Goal: Share content: Share content

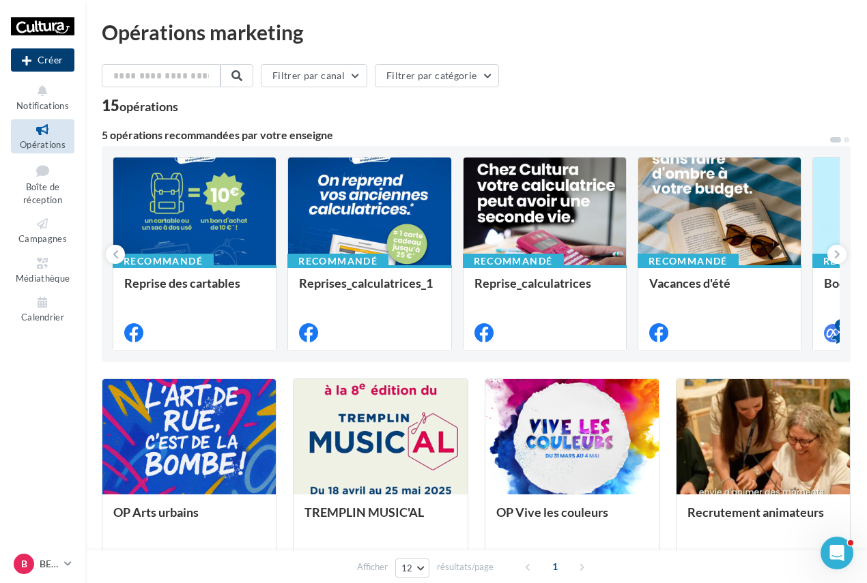
click at [54, 66] on button "Créer" at bounding box center [42, 59] width 63 height 23
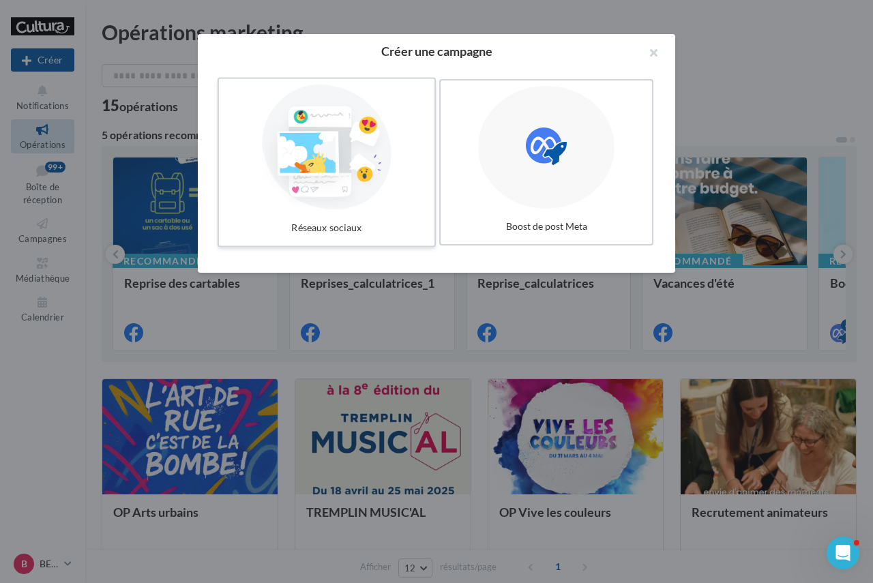
click at [377, 171] on div at bounding box center [326, 148] width 205 height 126
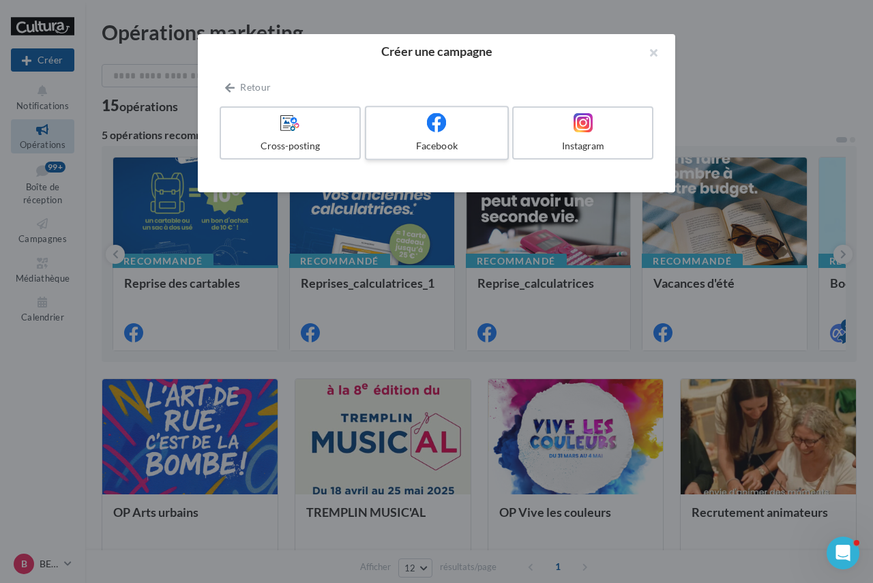
click at [478, 116] on div at bounding box center [437, 123] width 130 height 21
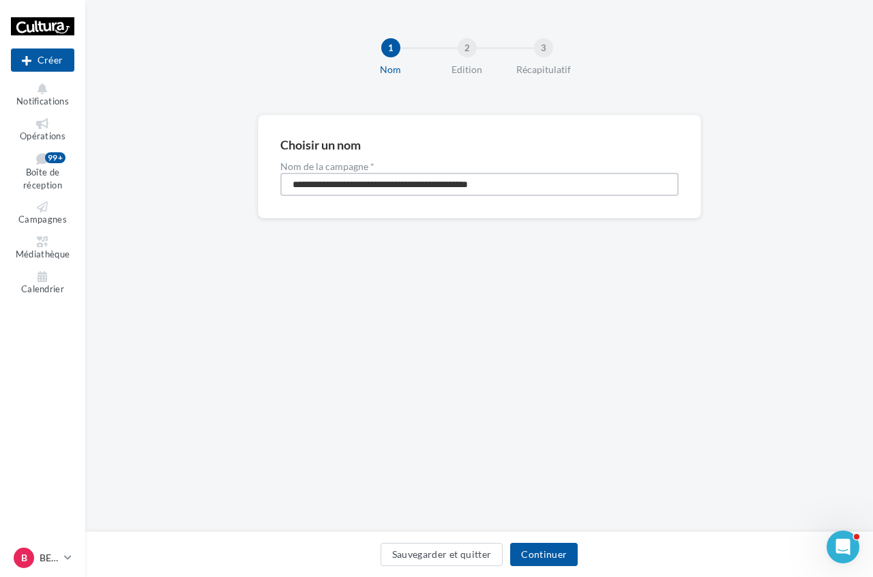
click at [419, 190] on input "**********" at bounding box center [479, 184] width 398 height 23
type input "**********"
click at [559, 557] on button "Continuer" at bounding box center [544, 553] width 68 height 23
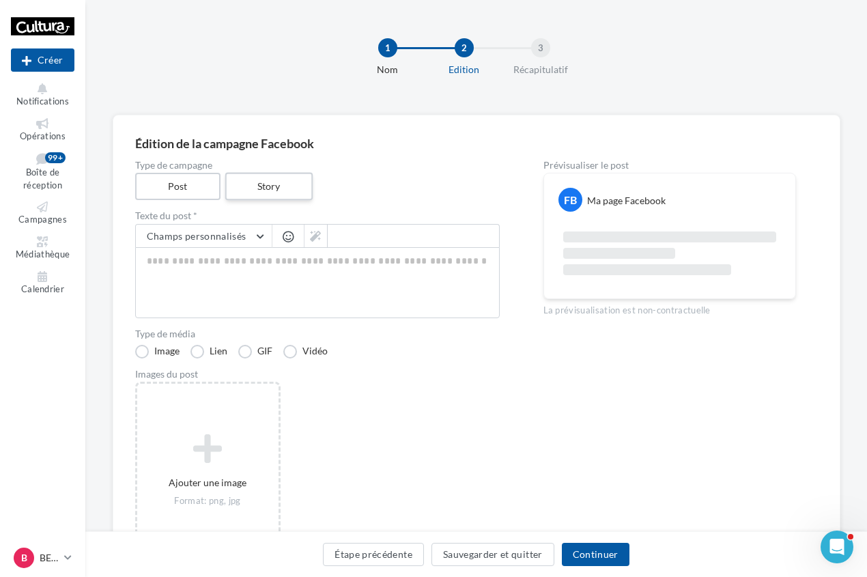
click at [292, 186] on label "Story" at bounding box center [268, 187] width 87 height 28
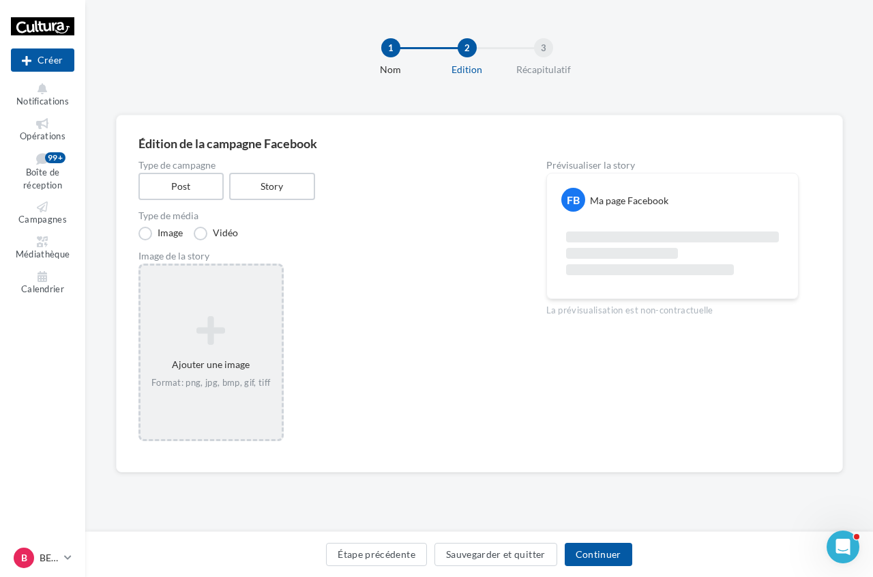
click at [203, 371] on div "Ajouter une image Format: png, jpg, bmp, gif, tiff" at bounding box center [211, 351] width 141 height 87
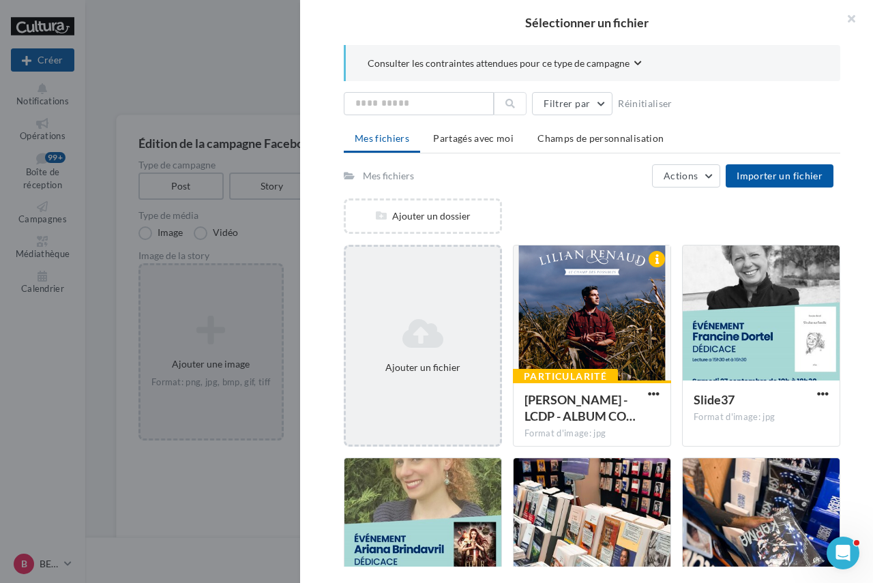
click at [465, 334] on icon at bounding box center [422, 333] width 143 height 33
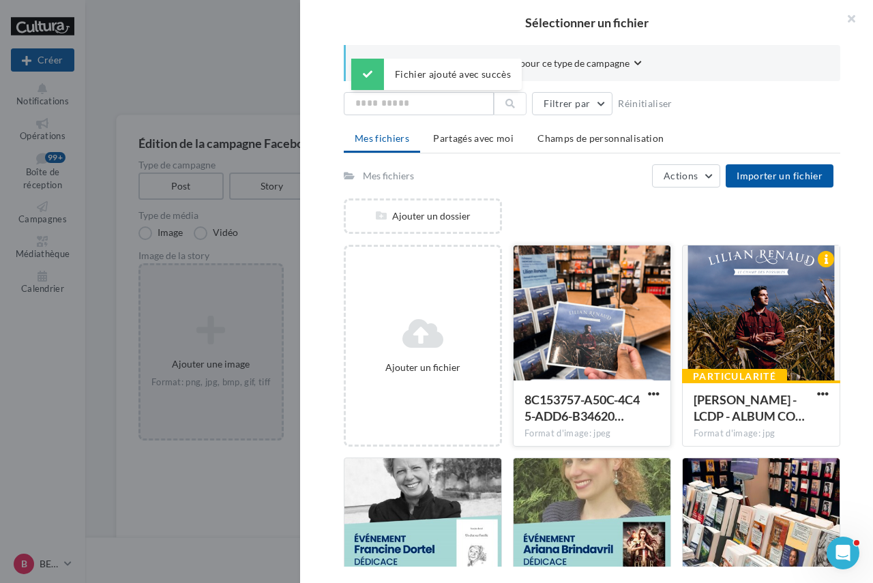
click at [609, 351] on div at bounding box center [592, 314] width 157 height 136
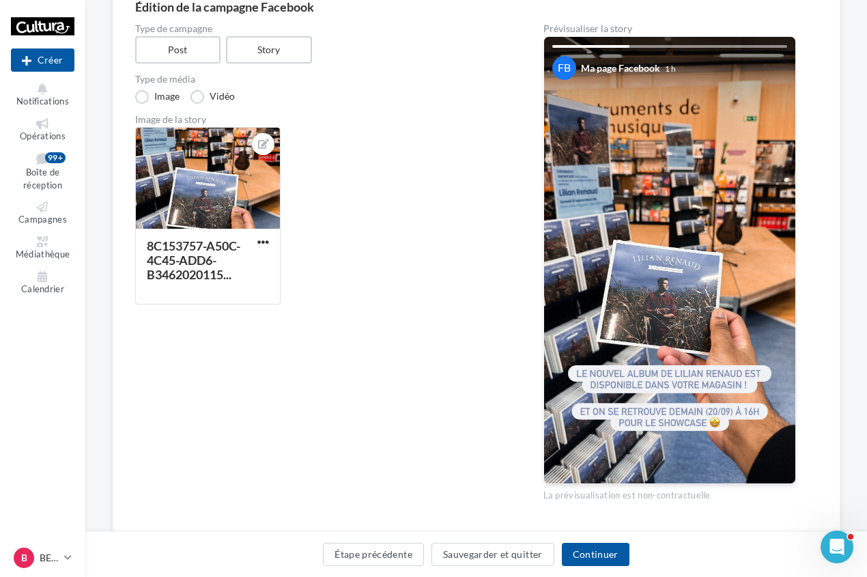
scroll to position [68, 0]
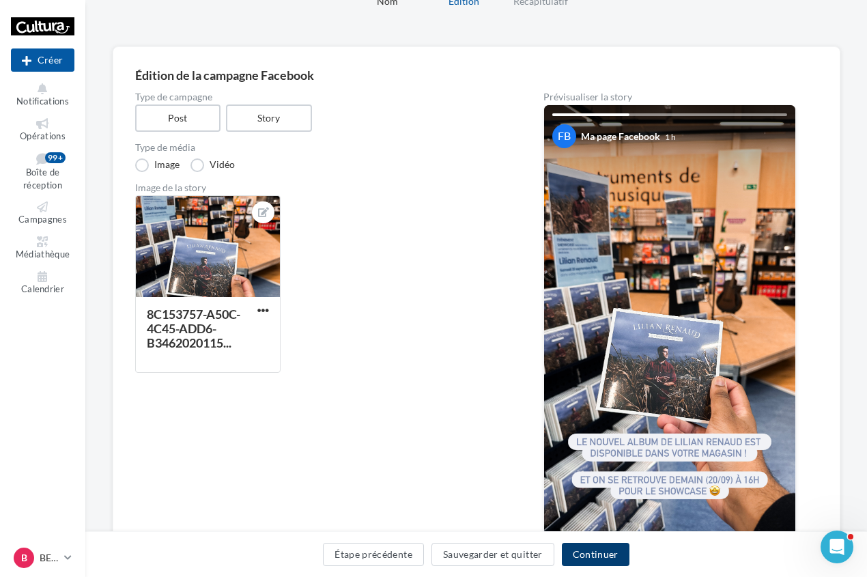
click at [615, 553] on button "Continuer" at bounding box center [596, 553] width 68 height 23
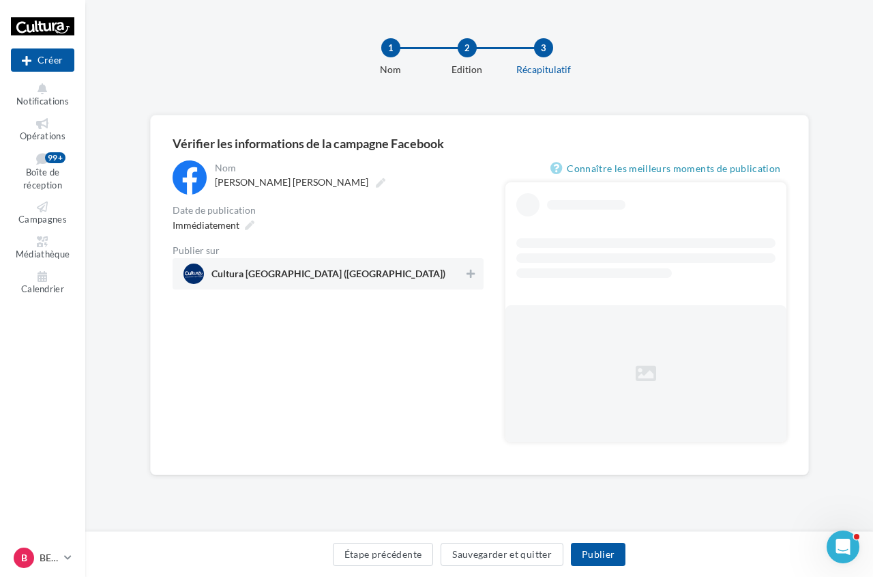
click at [344, 274] on span "Cultura [GEOGRAPHIC_DATA] ([GEOGRAPHIC_DATA])" at bounding box center [324, 273] width 281 height 20
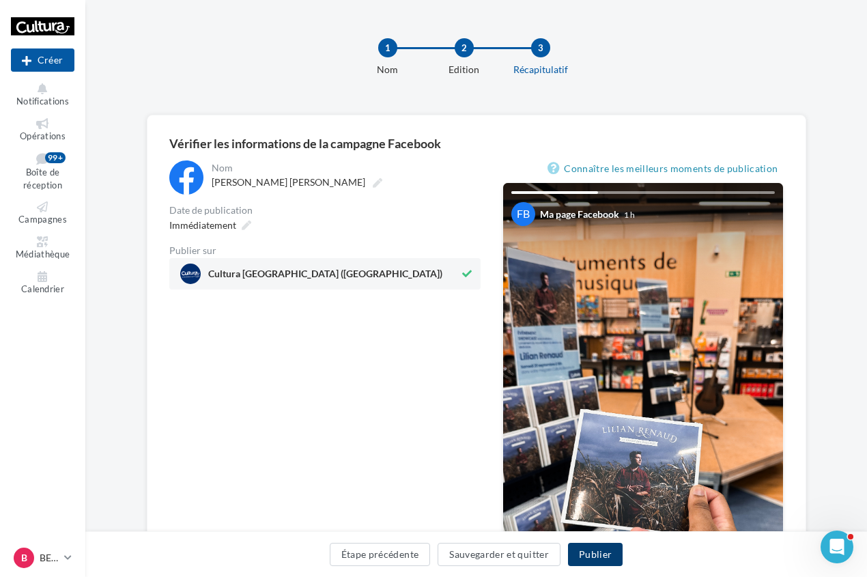
click at [590, 550] on button "Publier" at bounding box center [595, 553] width 55 height 23
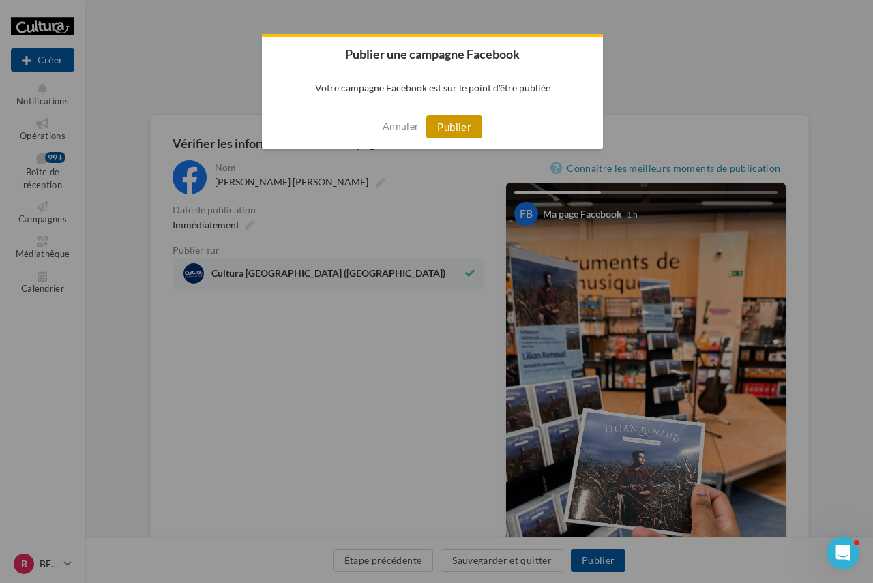
click at [460, 138] on button "Publier" at bounding box center [454, 126] width 56 height 23
